Goal: Transaction & Acquisition: Obtain resource

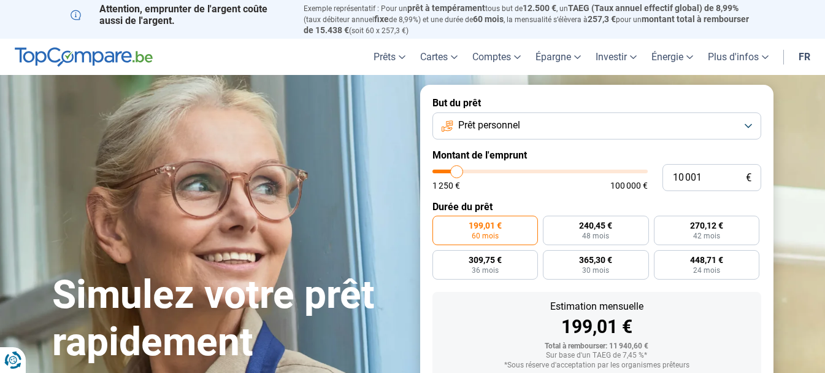
type input "8 750"
type input "8750"
type input "8 500"
type input "8500"
type input "7 500"
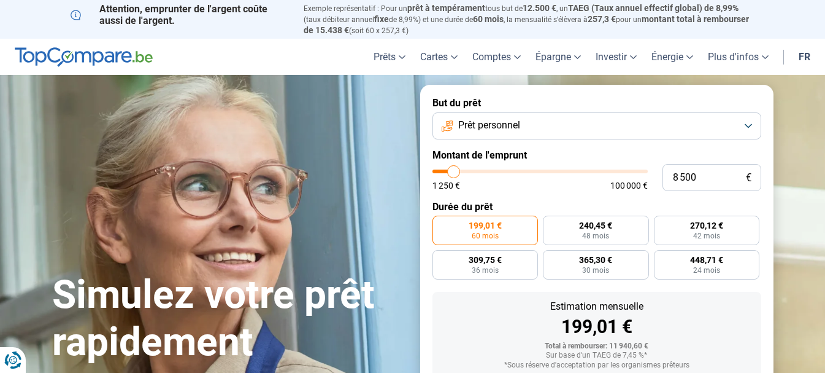
type input "7500"
type input "7 250"
type input "7250"
type input "6 750"
type input "6750"
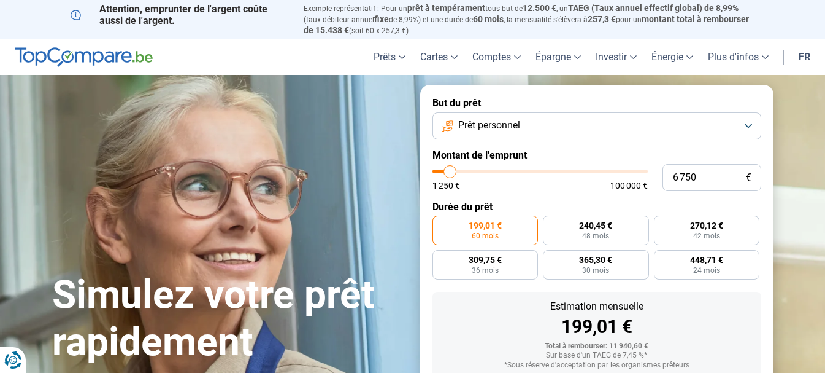
type input "6 500"
type input "6500"
type input "6 000"
type input "6000"
type input "5 500"
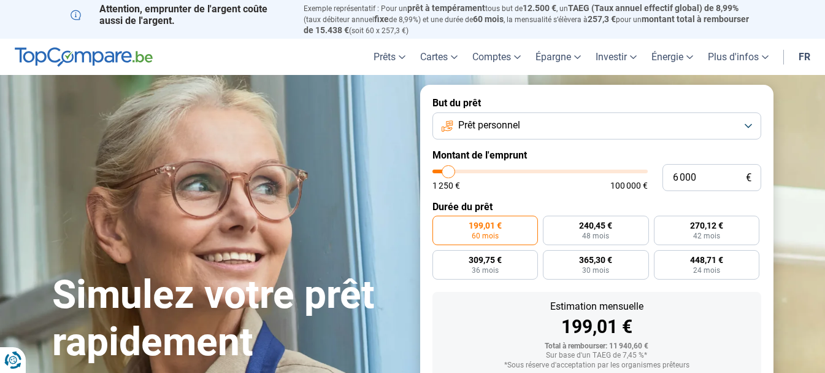
type input "5500"
type input "5 250"
type input "5250"
type input "4 500"
type input "4500"
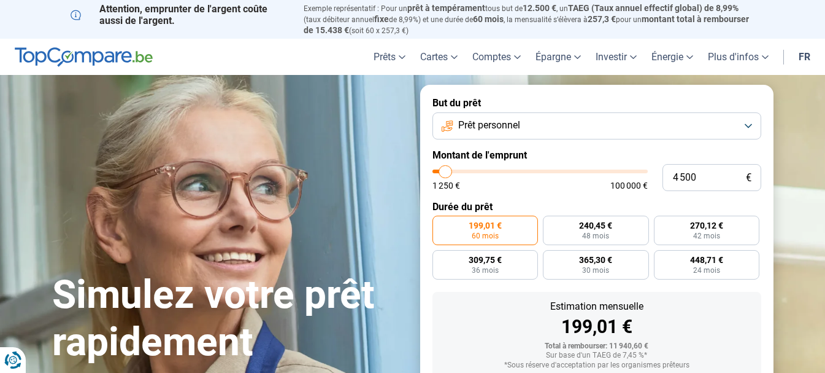
type input "4 250"
type input "4250"
type input "4 000"
type input "4000"
type input "3 750"
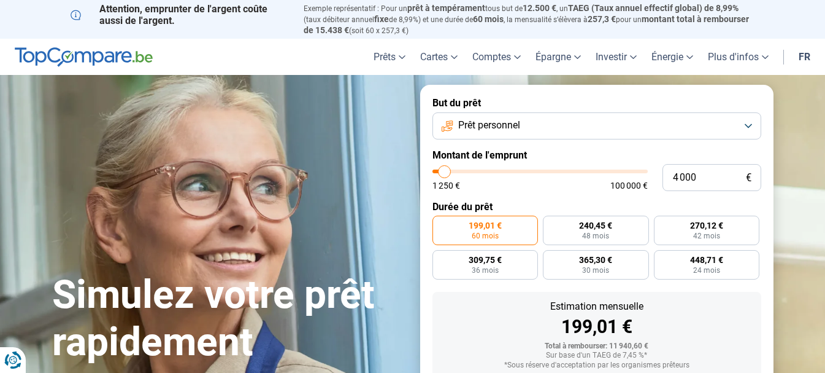
type input "3750"
type input "3 000"
type input "3000"
type input "2 750"
type input "2750"
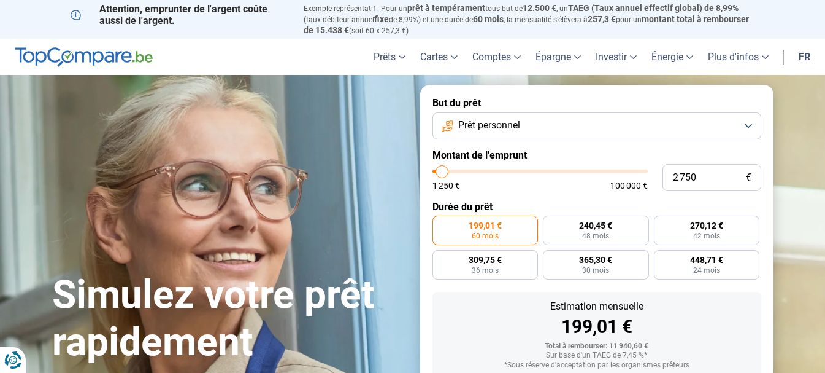
type input "2 500"
type input "2500"
type input "2 250"
type input "2250"
type input "1 500"
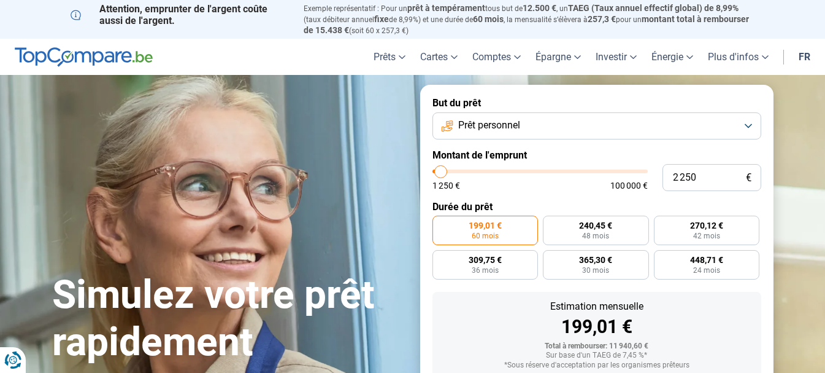
type input "1500"
type input "1 250"
drag, startPoint x: 456, startPoint y: 171, endPoint x: 436, endPoint y: 171, distance: 20.3
type input "1250"
click at [436, 171] on input "range" at bounding box center [540, 171] width 215 height 4
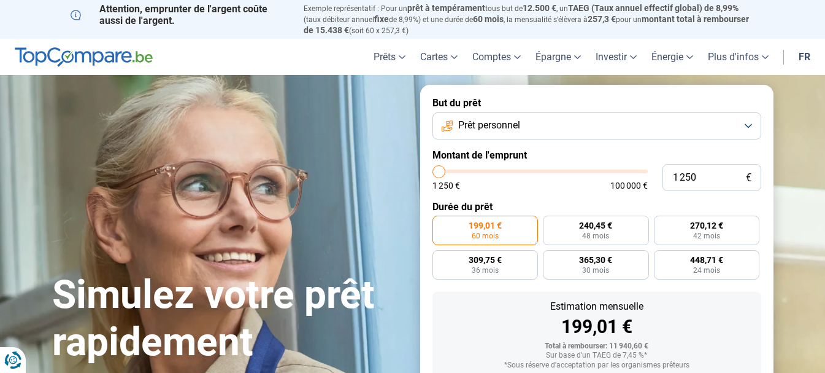
radio input "true"
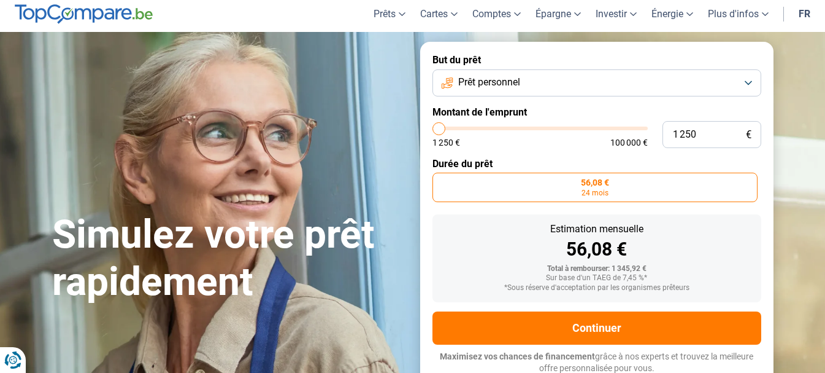
scroll to position [44, 0]
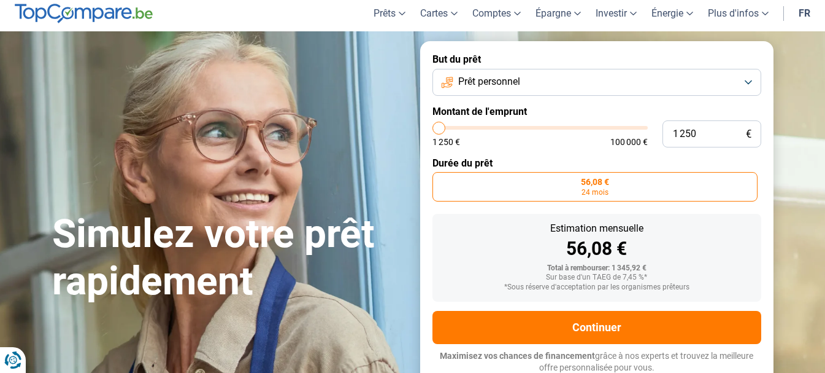
click at [438, 126] on input "range" at bounding box center [540, 128] width 215 height 4
click at [439, 127] on input "range" at bounding box center [540, 128] width 215 height 4
click at [436, 126] on input "range" at bounding box center [540, 128] width 215 height 4
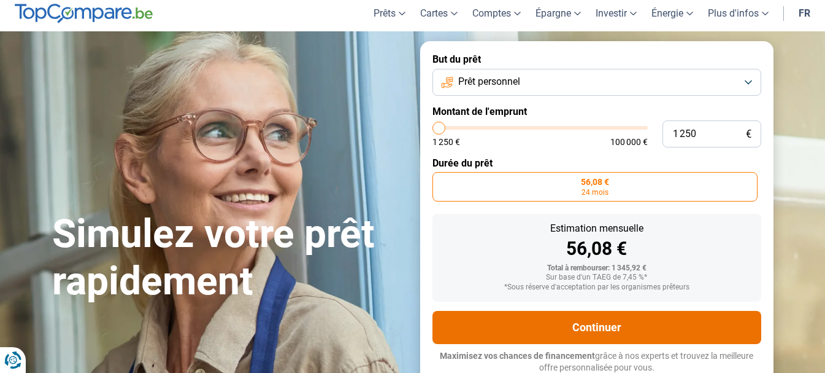
click at [602, 323] on button "Continuer" at bounding box center [597, 327] width 329 height 33
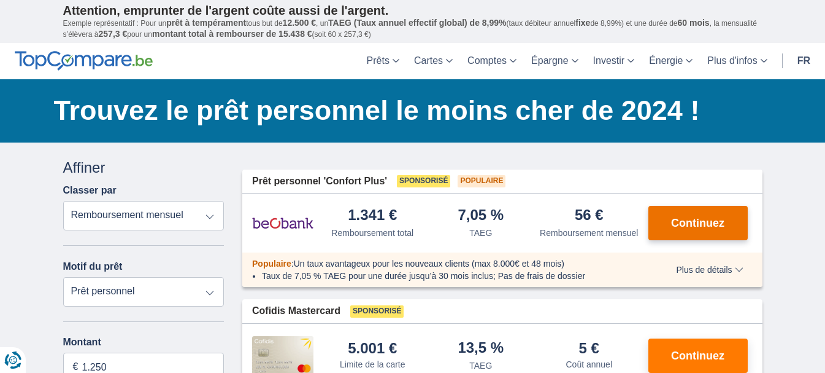
click at [691, 216] on button "Continuez" at bounding box center [698, 223] width 99 height 34
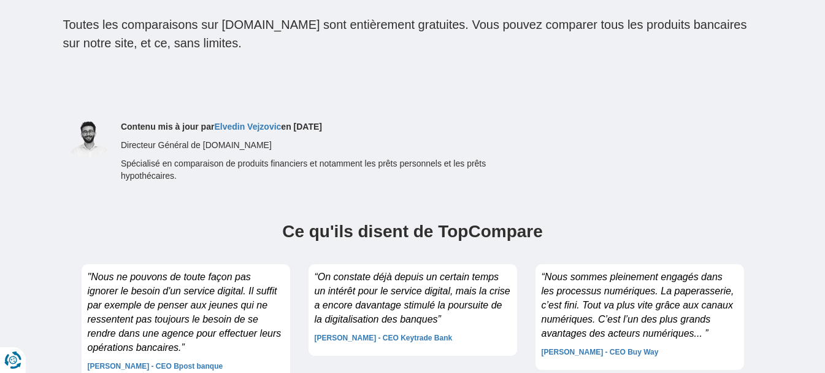
scroll to position [2708, 0]
